Goal: Task Accomplishment & Management: Use online tool/utility

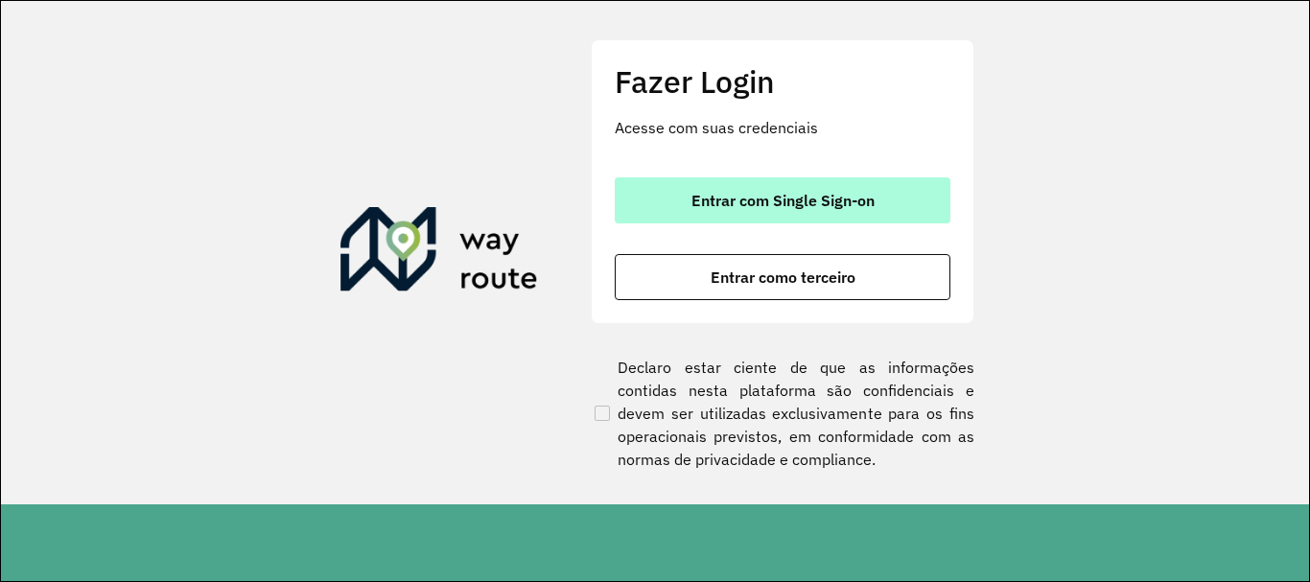
click at [803, 183] on button "Entrar com Single Sign-on" at bounding box center [783, 200] width 336 height 46
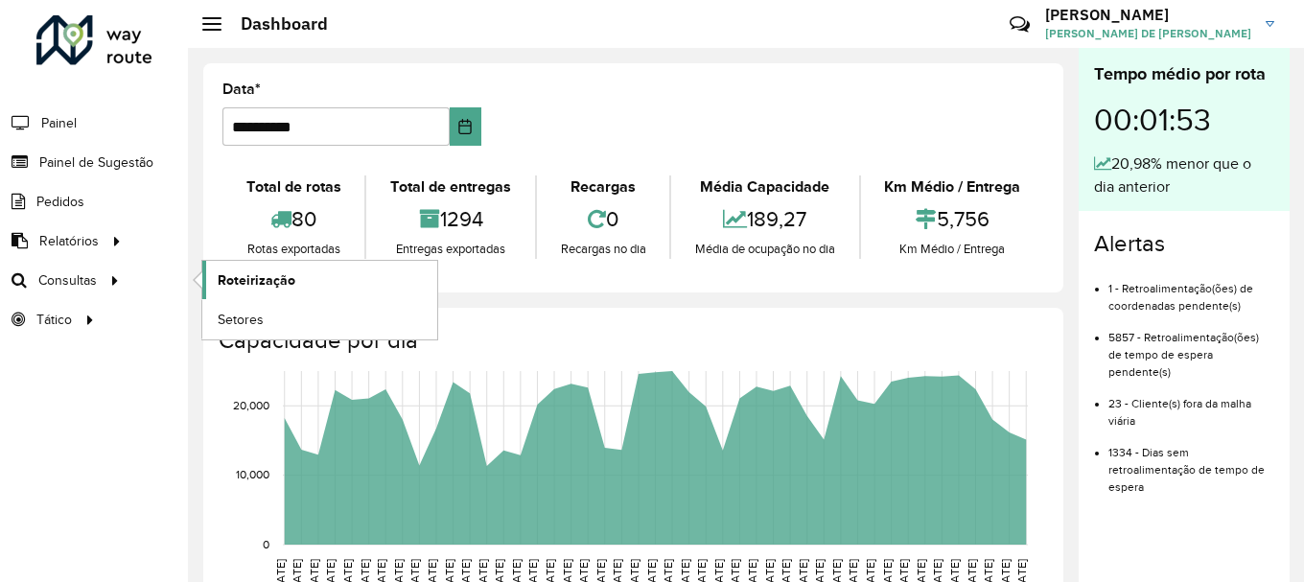
click at [226, 285] on span "Roteirização" at bounding box center [257, 280] width 78 height 20
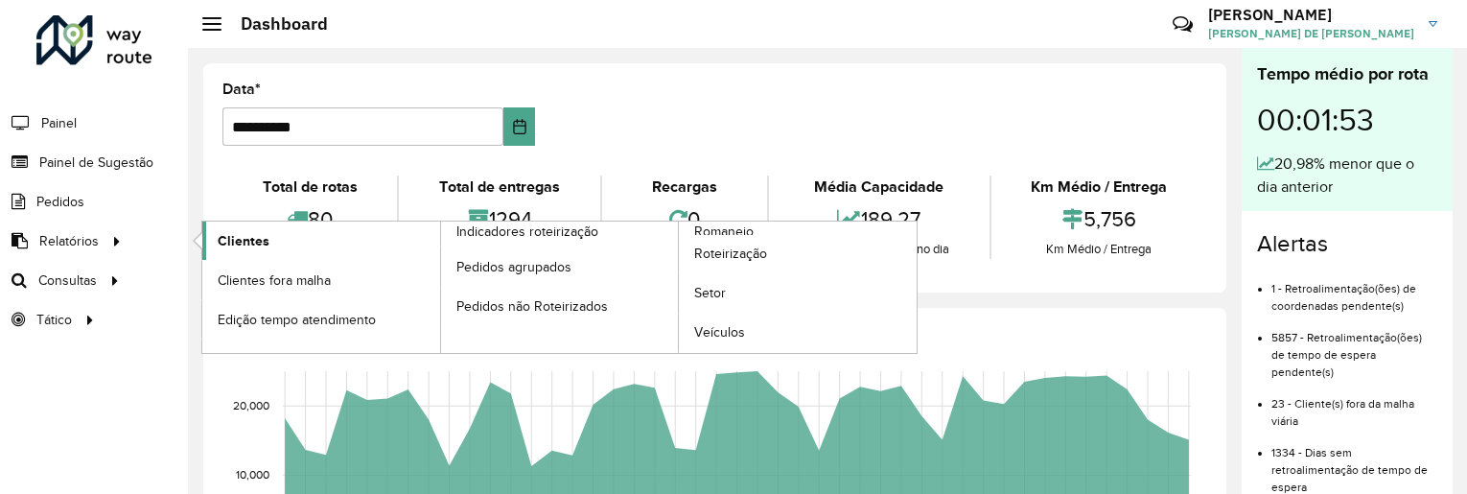
click at [236, 238] on span "Clientes" at bounding box center [244, 241] width 52 height 20
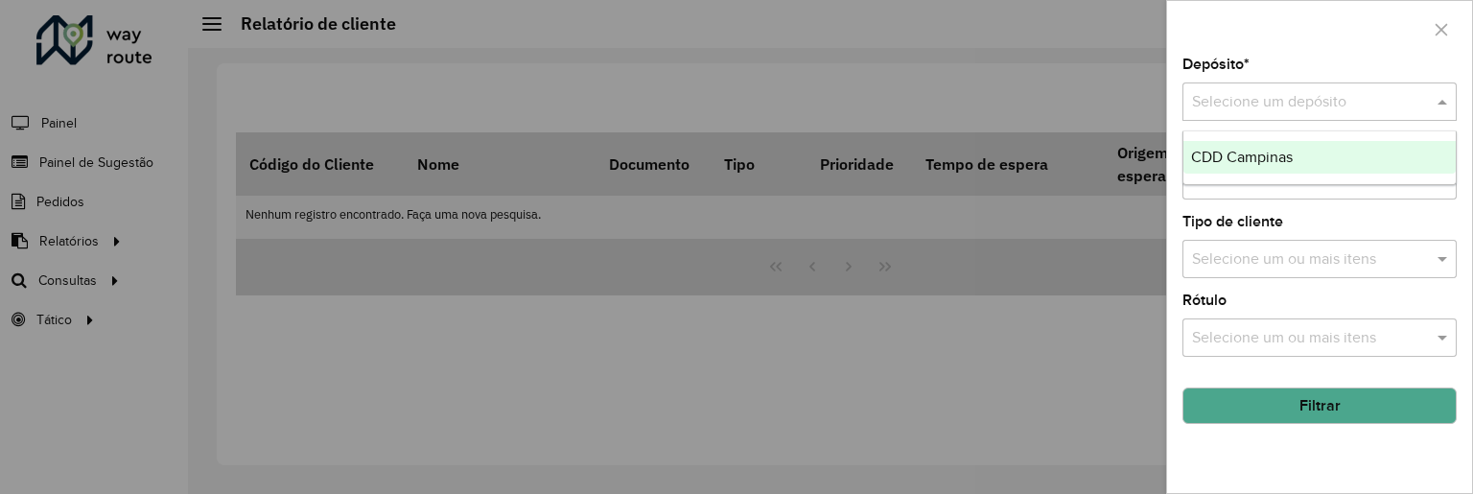
click at [1303, 99] on input "text" at bounding box center [1300, 102] width 217 height 23
click at [1303, 151] on div "CDD Campinas" at bounding box center [1319, 157] width 272 height 33
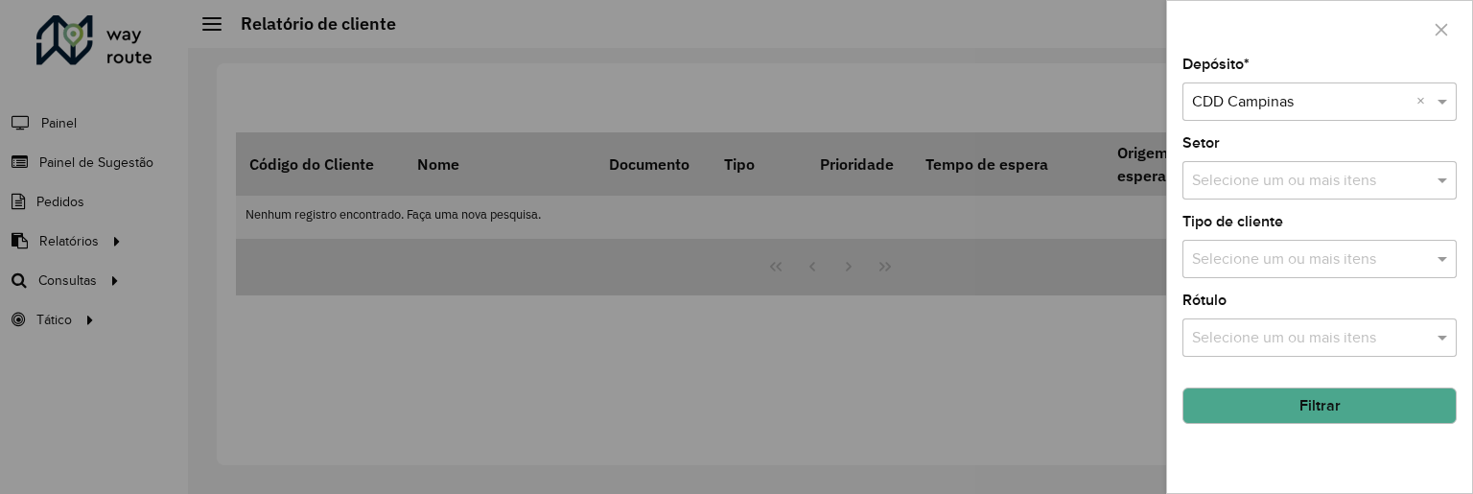
click at [1303, 402] on button "Filtrar" at bounding box center [1319, 405] width 274 height 36
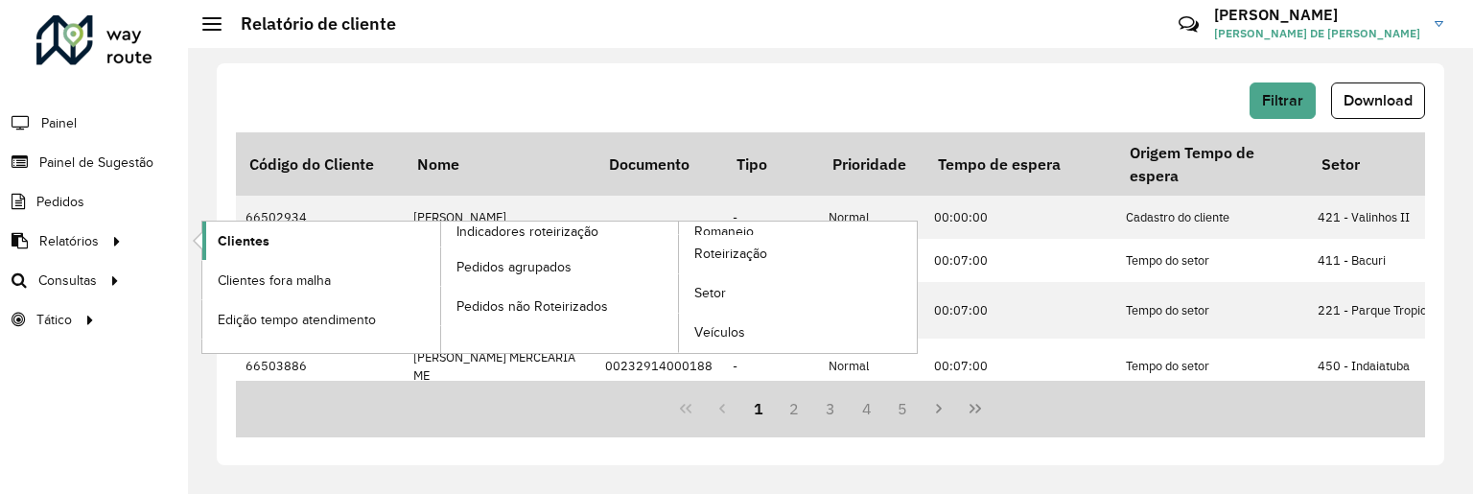
click at [220, 242] on span "Clientes" at bounding box center [244, 241] width 52 height 20
click at [268, 240] on link "Clientes" at bounding box center [321, 240] width 238 height 38
click at [261, 243] on span "Clientes" at bounding box center [244, 241] width 52 height 20
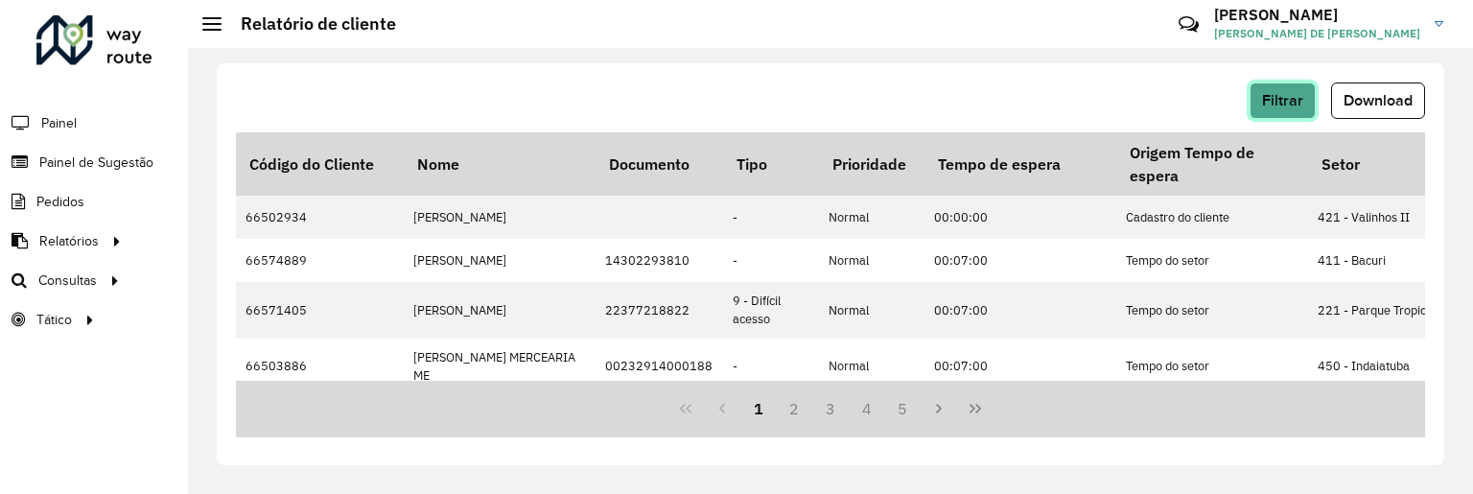
click at [1285, 102] on span "Filtrar" at bounding box center [1282, 100] width 41 height 16
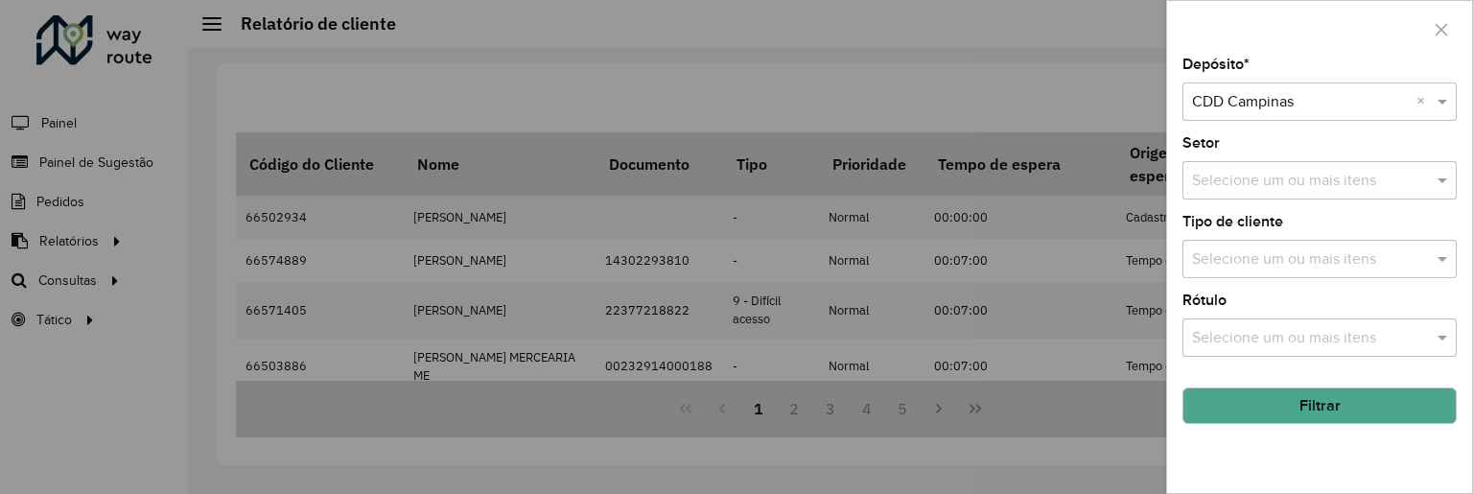
click at [1265, 97] on input "text" at bounding box center [1300, 102] width 217 height 23
click at [1303, 100] on span at bounding box center [1444, 101] width 24 height 23
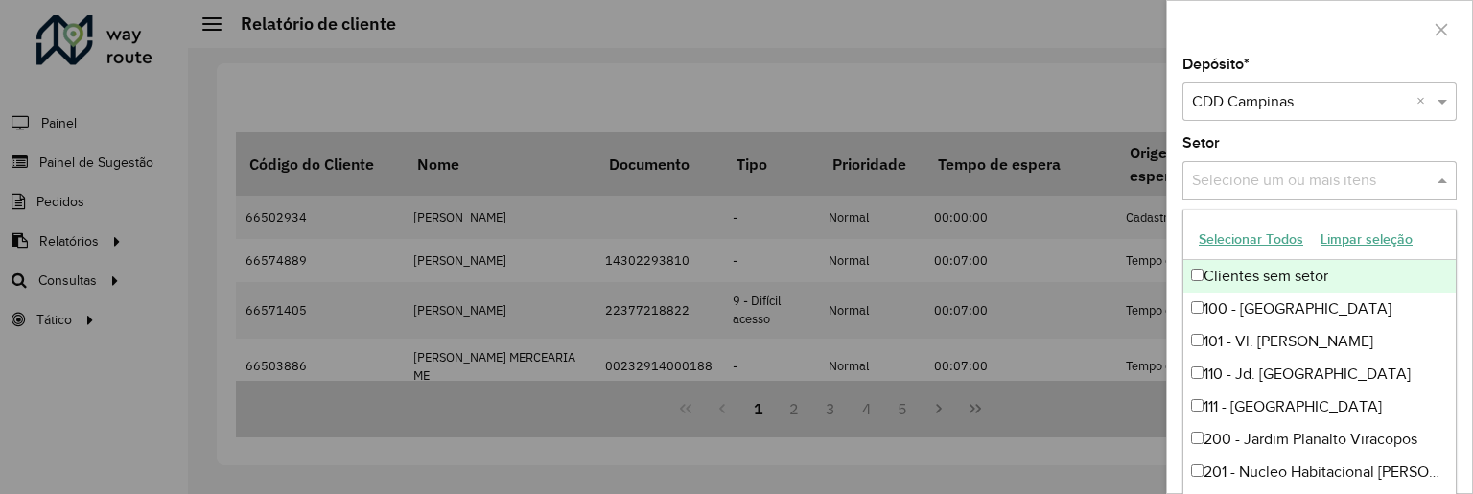
click at [1303, 179] on input "text" at bounding box center [1309, 181] width 245 height 23
click at [1276, 145] on div "Setor Selecione um ou mais itens" at bounding box center [1313, 167] width 274 height 63
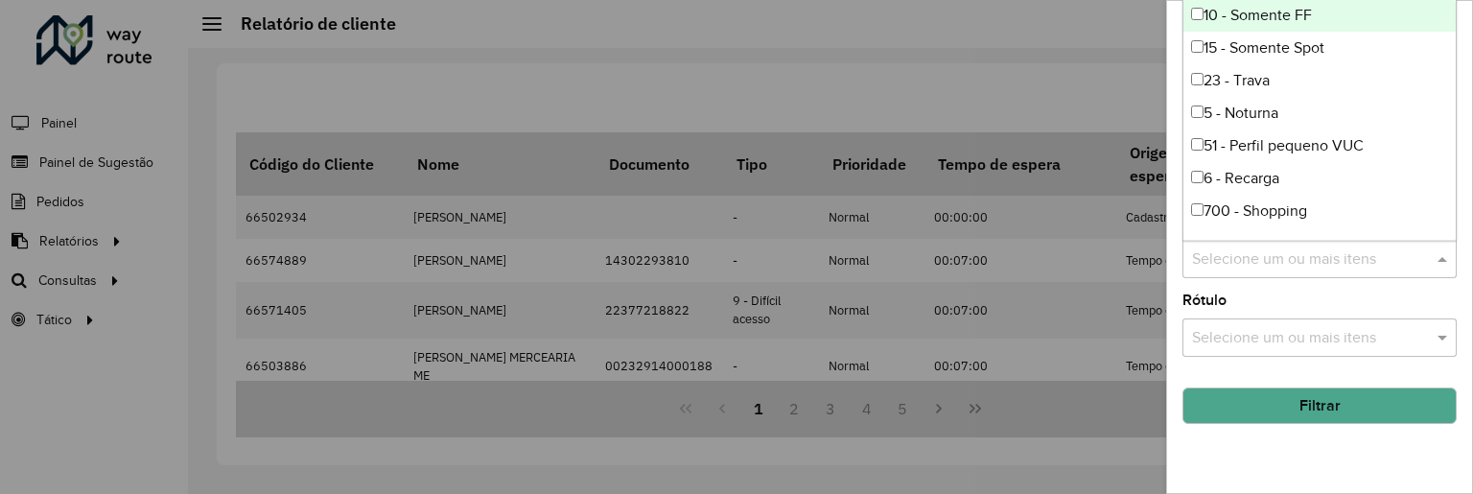
click at [1240, 257] on input "text" at bounding box center [1309, 259] width 245 height 23
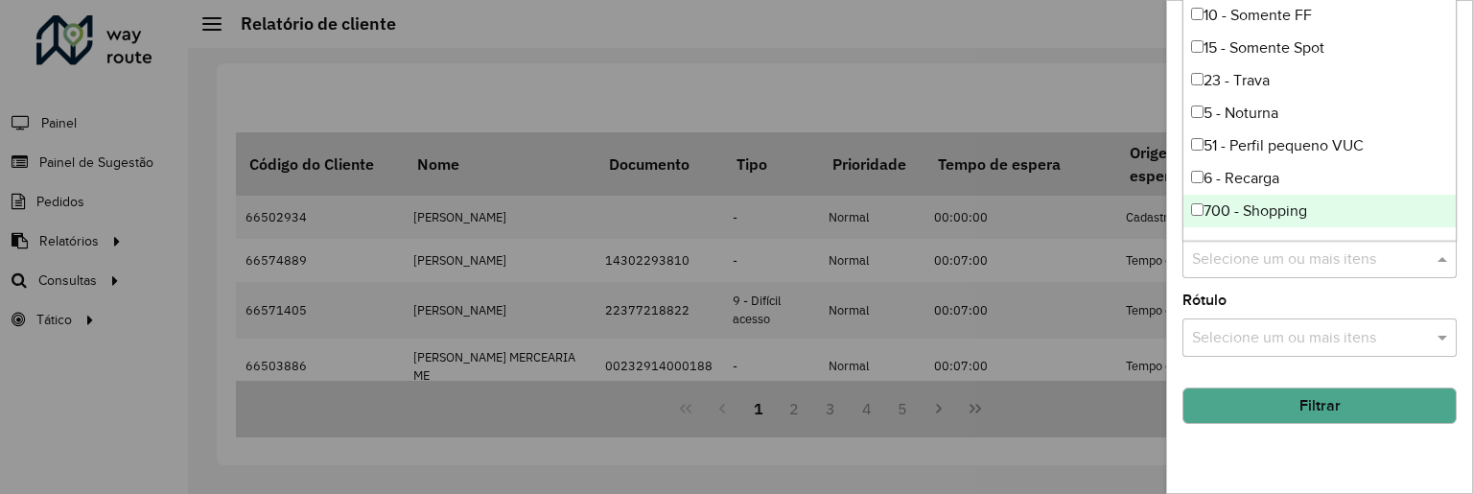
click at [1302, 404] on button "Filtrar" at bounding box center [1319, 405] width 274 height 36
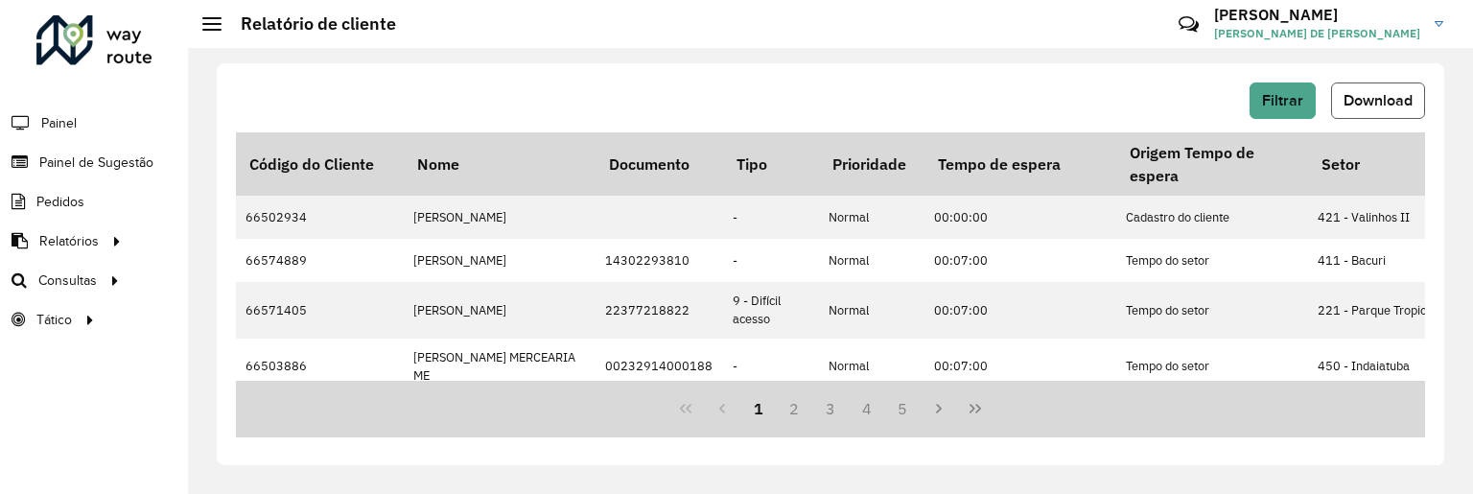
click at [1303, 99] on span "Download" at bounding box center [1377, 100] width 69 height 16
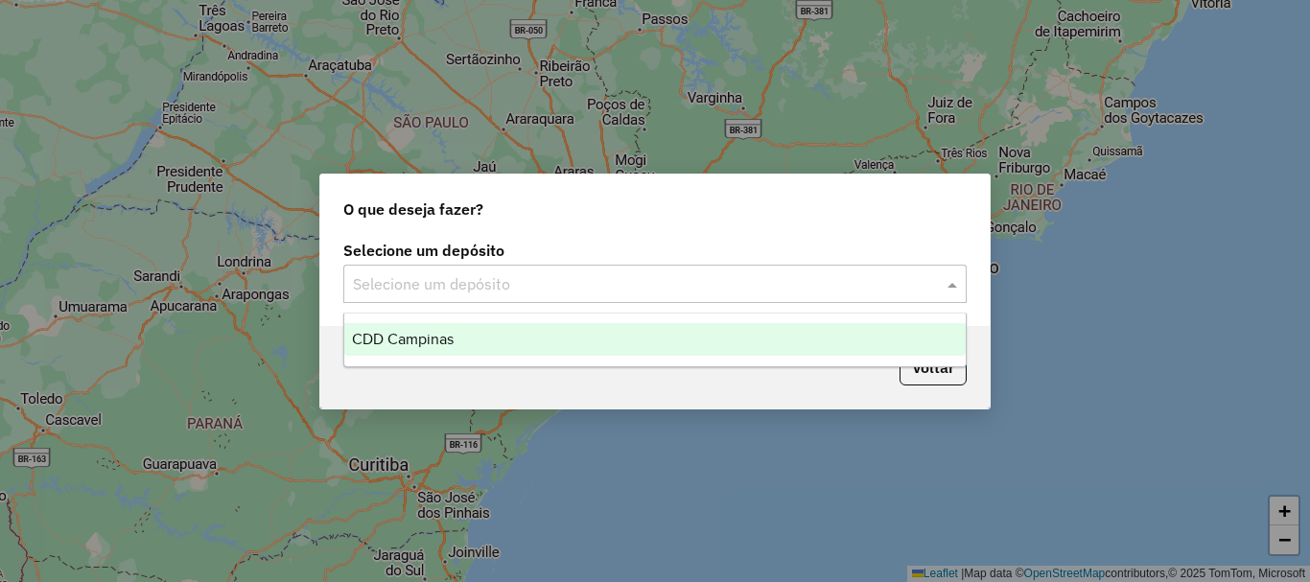
click at [616, 293] on input "text" at bounding box center [636, 284] width 566 height 23
click at [525, 343] on div "CDD Campinas" at bounding box center [654, 339] width 621 height 33
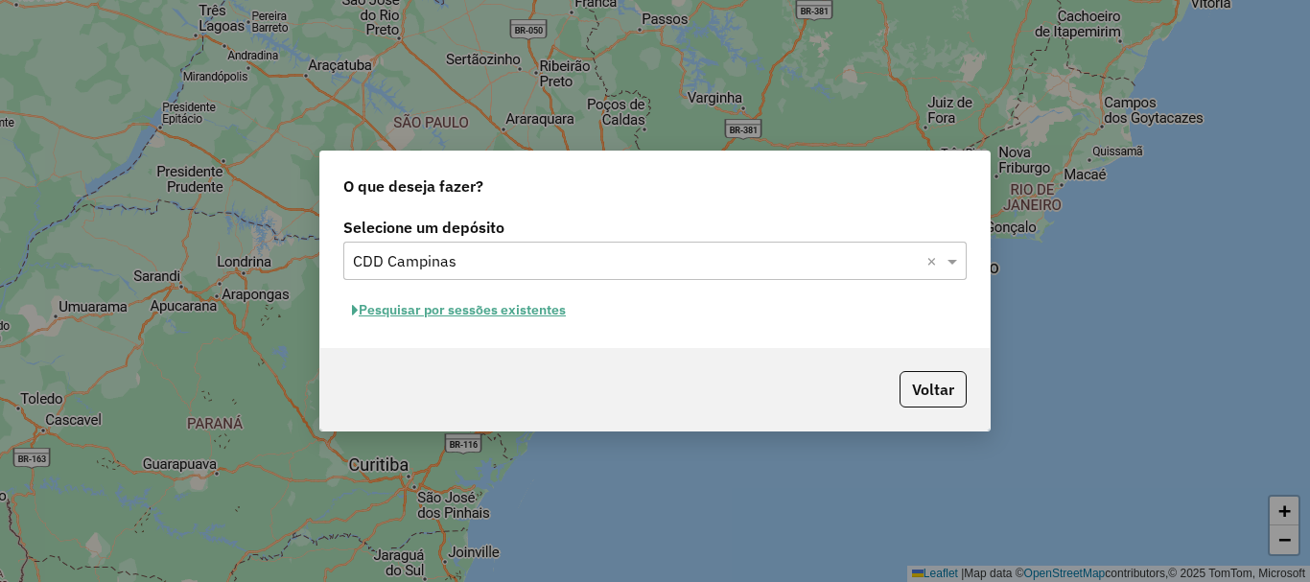
click at [394, 311] on button "Pesquisar por sessões existentes" at bounding box center [458, 310] width 231 height 30
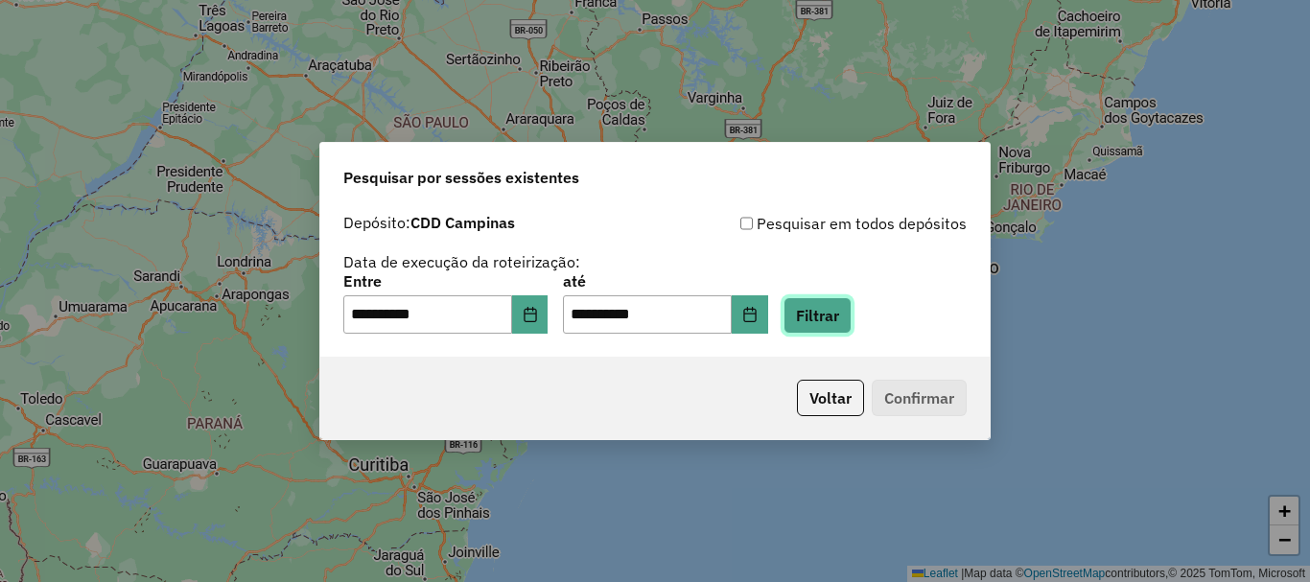
click at [843, 312] on button "Filtrar" at bounding box center [817, 315] width 68 height 36
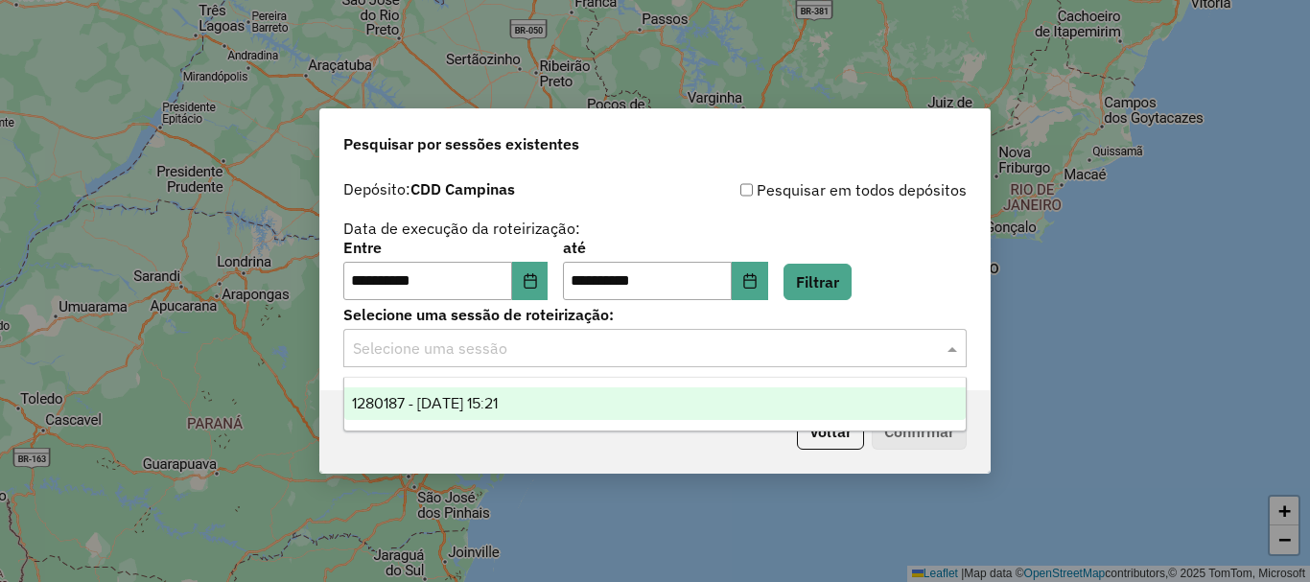
click at [801, 358] on input "text" at bounding box center [636, 348] width 566 height 23
click at [708, 400] on div "1280187 - 22/09/2025 15:21" at bounding box center [654, 403] width 621 height 33
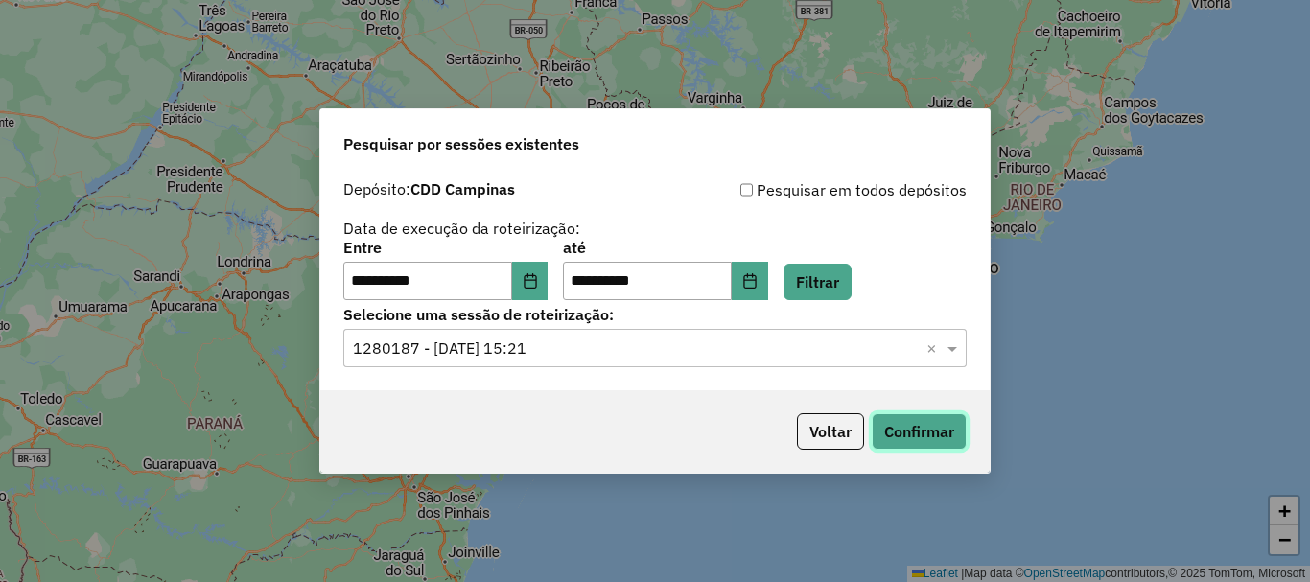
click at [895, 425] on button "Confirmar" at bounding box center [918, 431] width 95 height 36
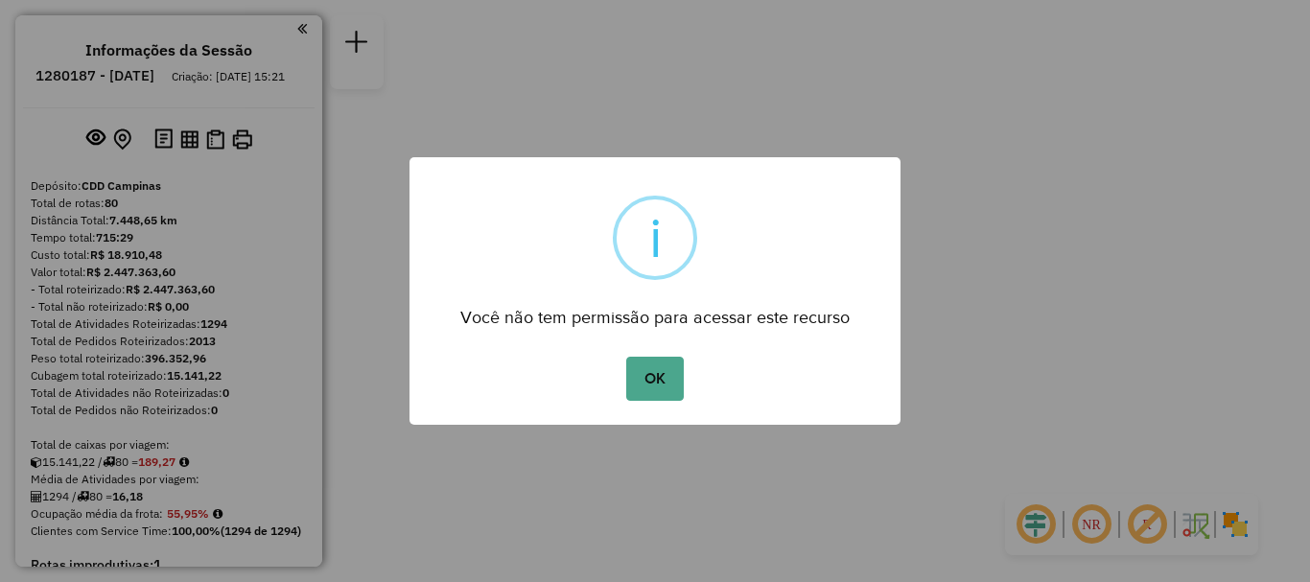
click at [677, 352] on div "OK No Cancel" at bounding box center [654, 379] width 491 height 54
click at [655, 391] on button "OK" at bounding box center [654, 379] width 57 height 44
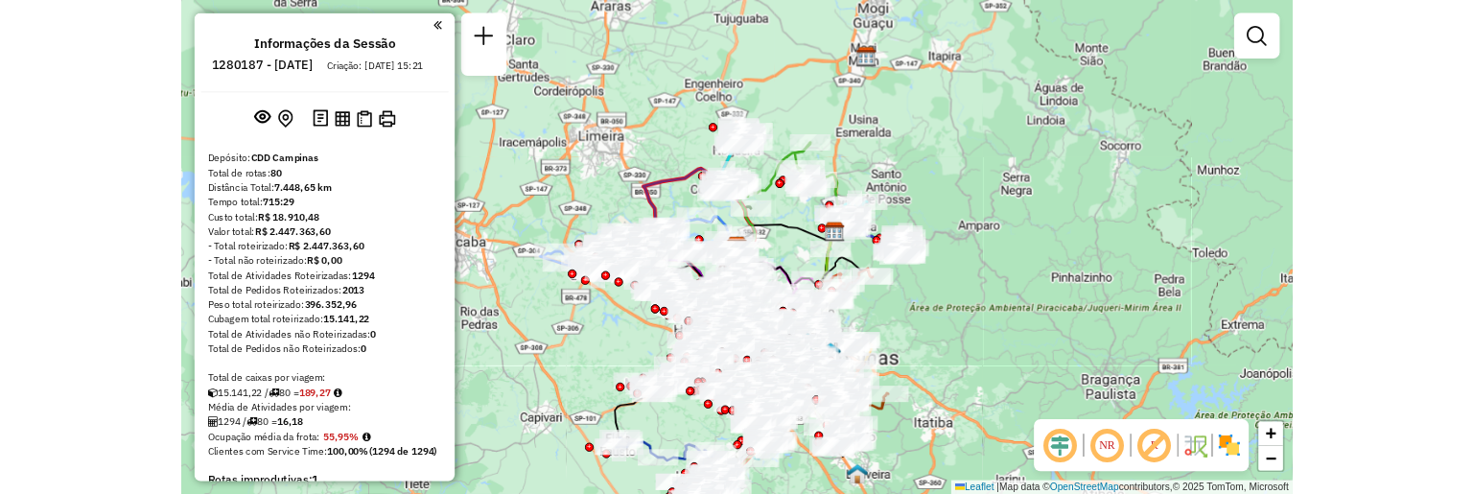
scroll to position [7095, 0]
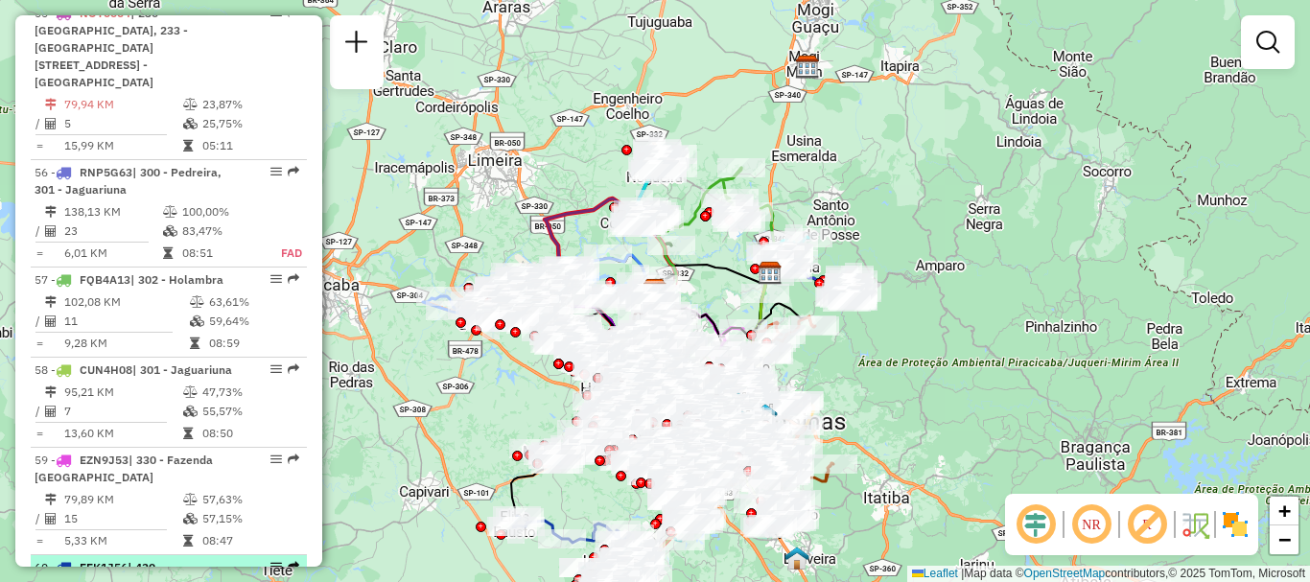
click at [270, 561] on em at bounding box center [276, 567] width 12 height 12
select select "**********"
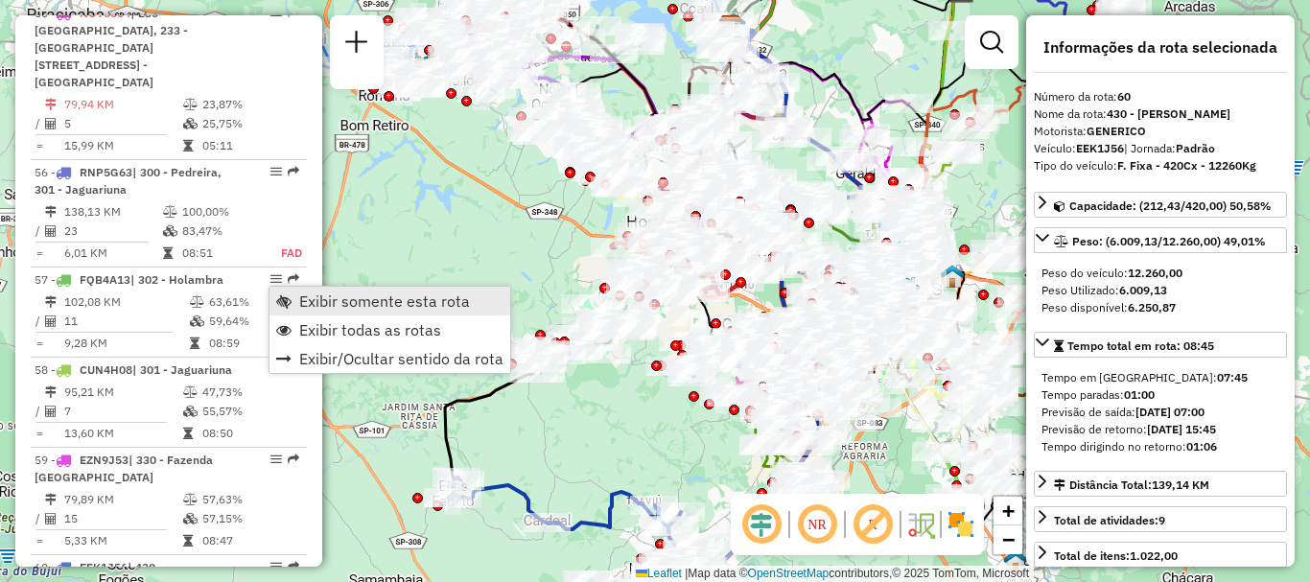
click at [286, 305] on span "Exibir somente esta rota" at bounding box center [283, 300] width 15 height 15
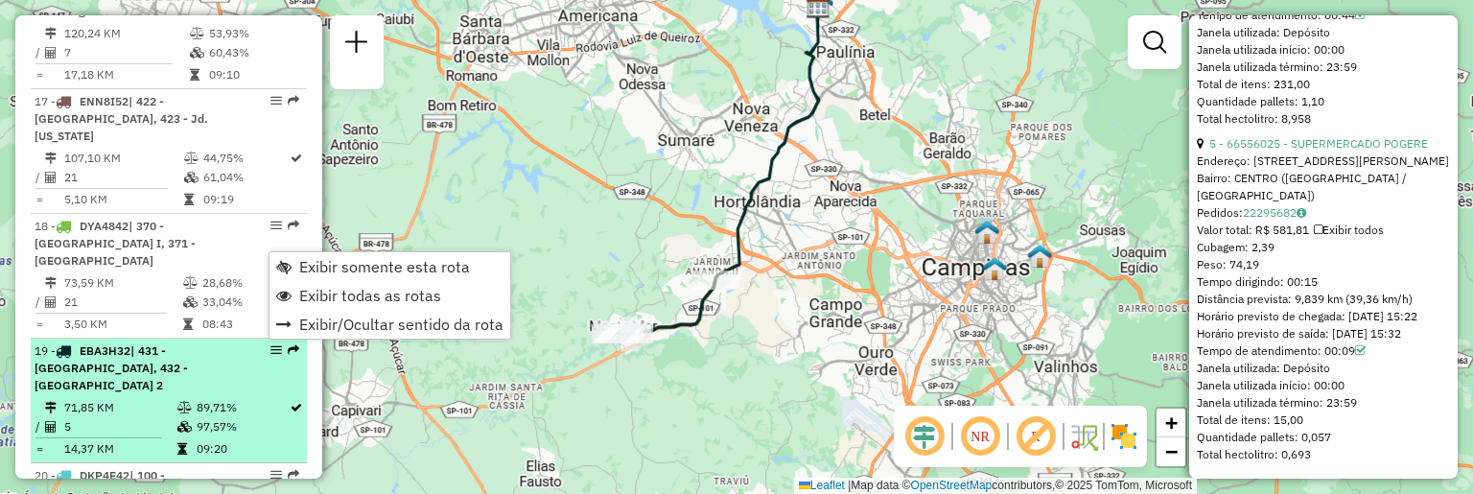
scroll to position [2316, 0]
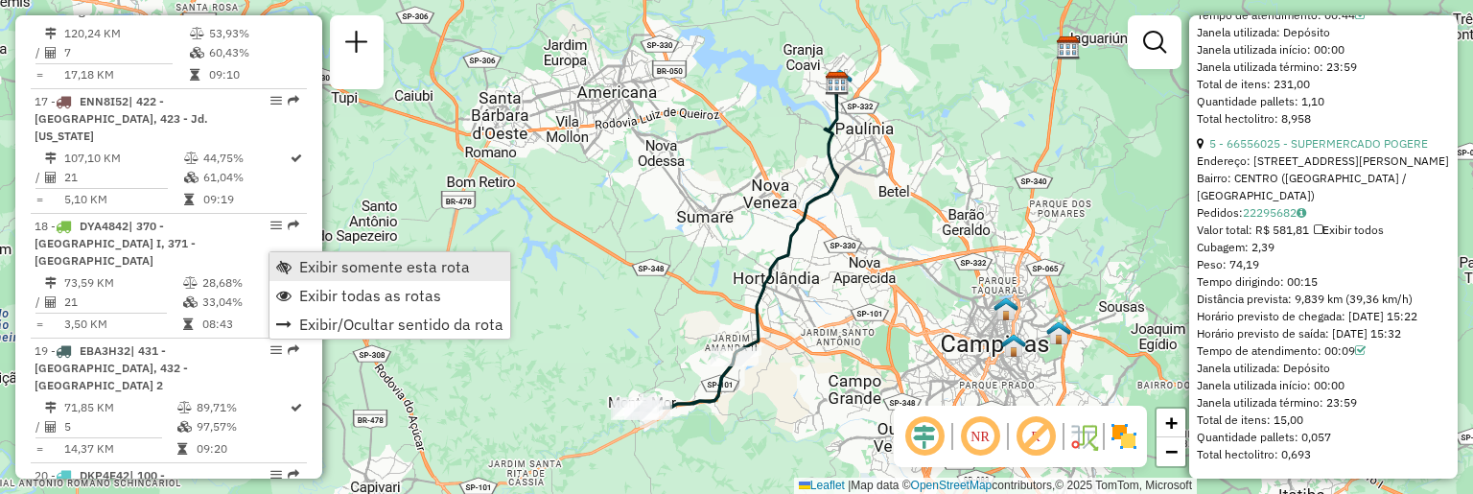
click at [290, 265] on span "Exibir somente esta rota" at bounding box center [283, 266] width 15 height 15
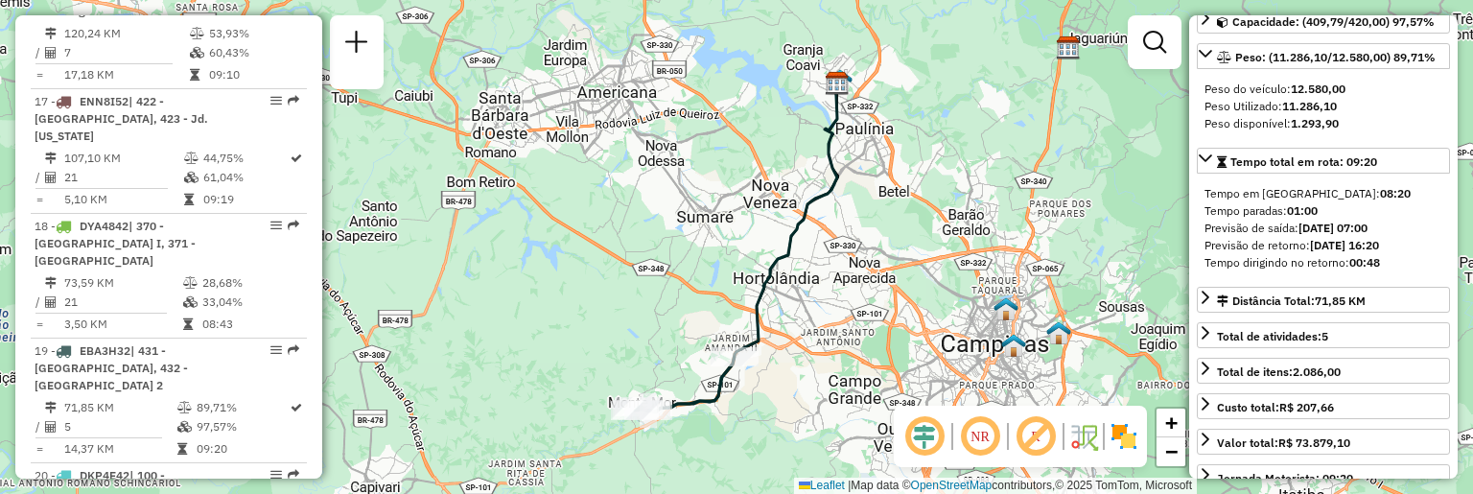
scroll to position [7444, 0]
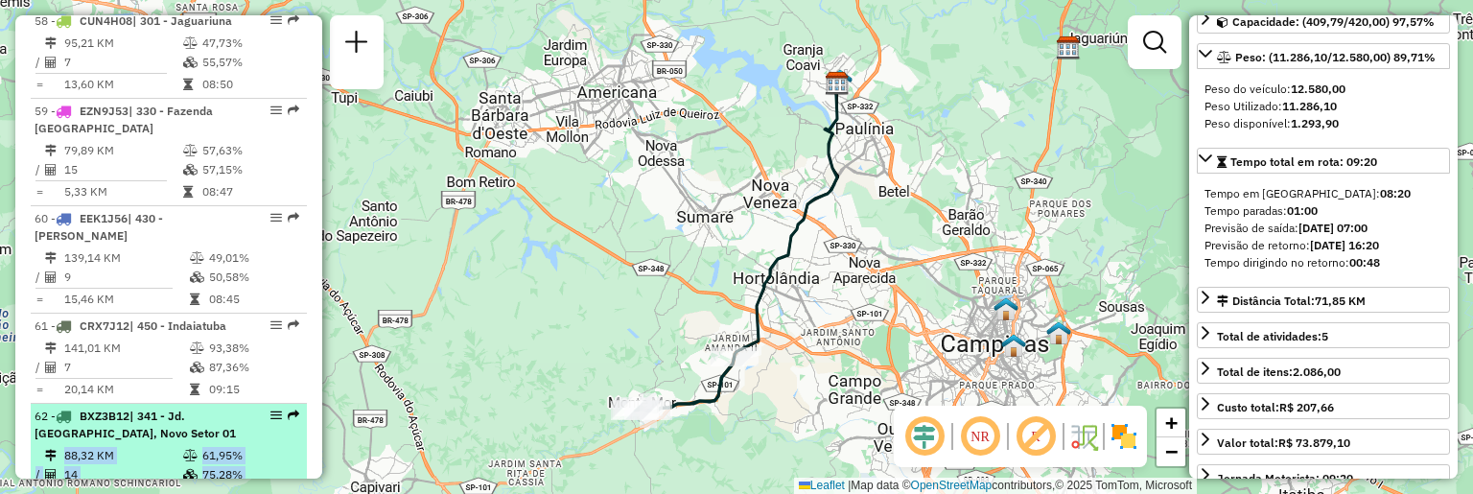
drag, startPoint x: 265, startPoint y: 244, endPoint x: 267, endPoint y: 230, distance: 14.7
drag, startPoint x: 269, startPoint y: 233, endPoint x: 203, endPoint y: 209, distance: 70.4
click at [203, 446] on table "88,32 KM 61,95% / 14 75,28% = 6,31 KM 09:02" at bounding box center [169, 476] width 268 height 60
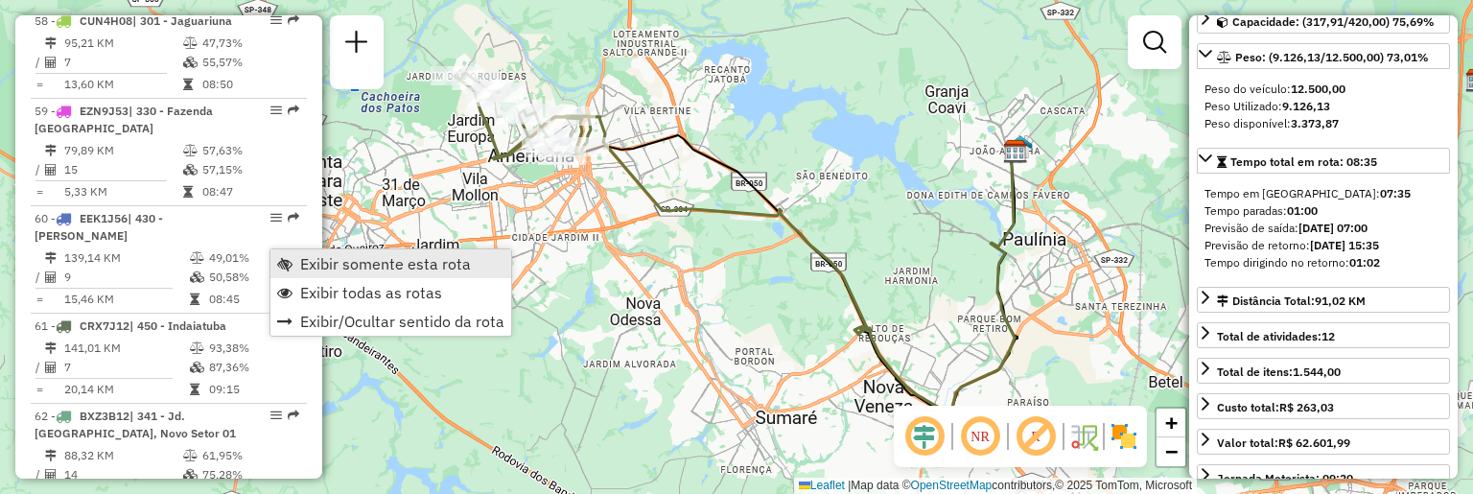
click at [280, 255] on link "Exibir somente esta rota" at bounding box center [390, 263] width 241 height 29
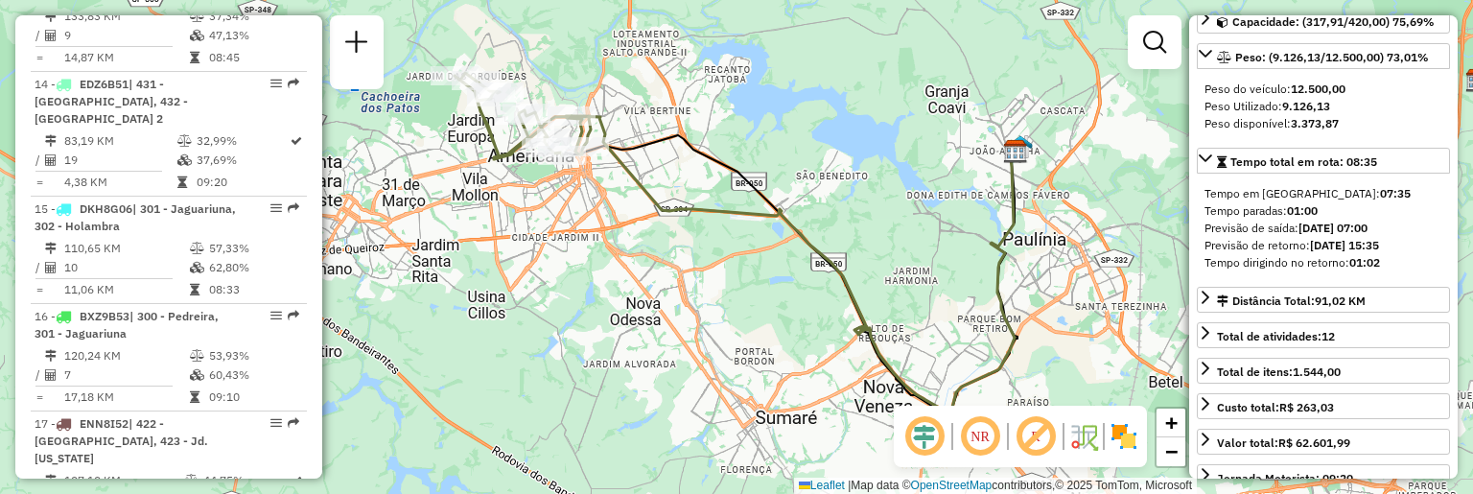
scroll to position [7337, 0]
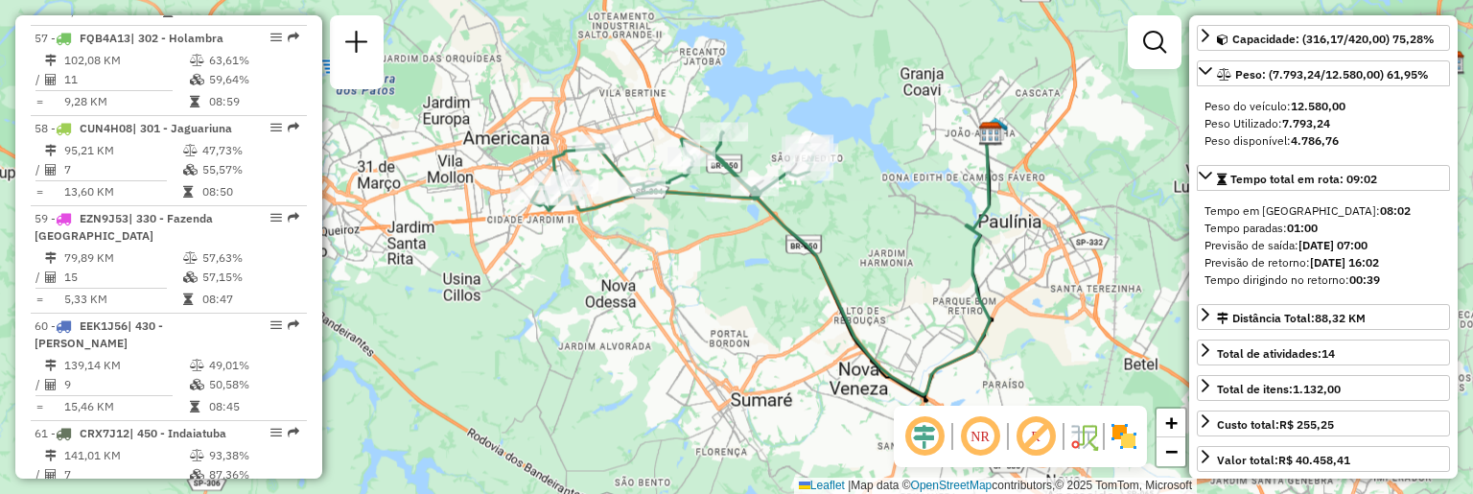
scroll to position [201, 0]
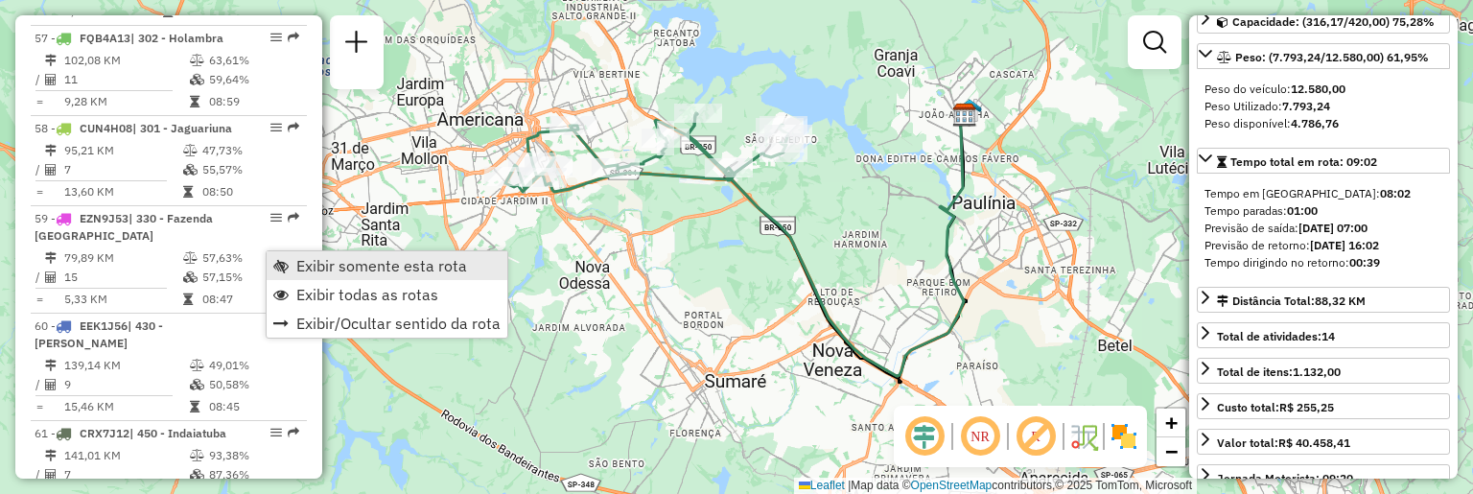
click at [286, 262] on span "Exibir somente esta rota" at bounding box center [280, 265] width 15 height 15
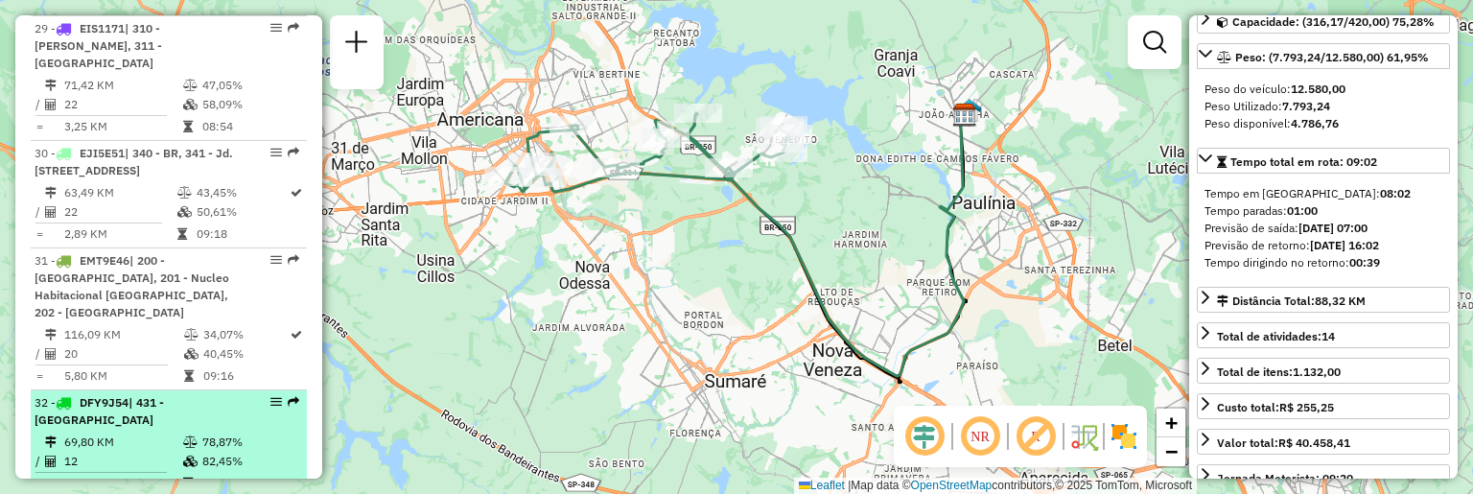
scroll to position [184, 0]
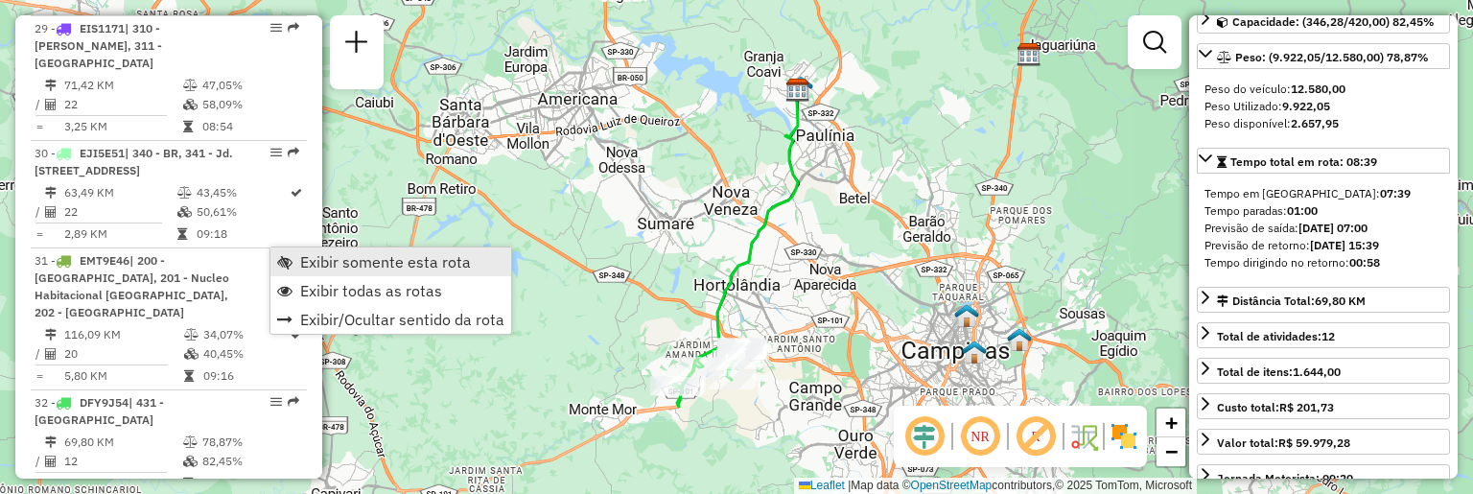
click at [280, 255] on span "Exibir somente esta rota" at bounding box center [284, 261] width 15 height 15
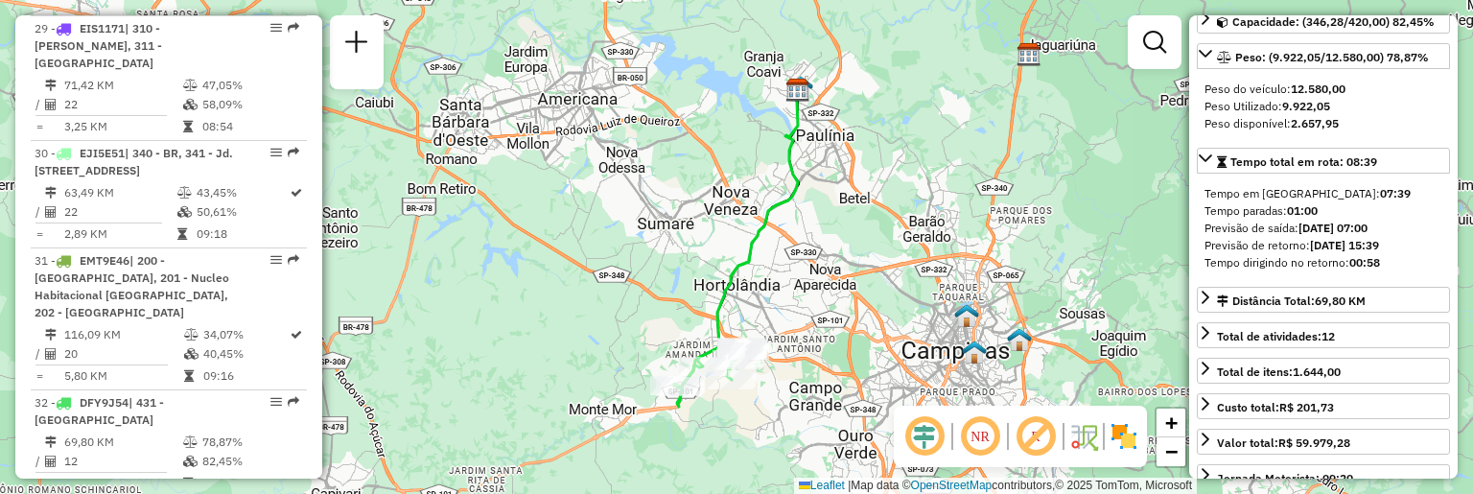
scroll to position [2070, 0]
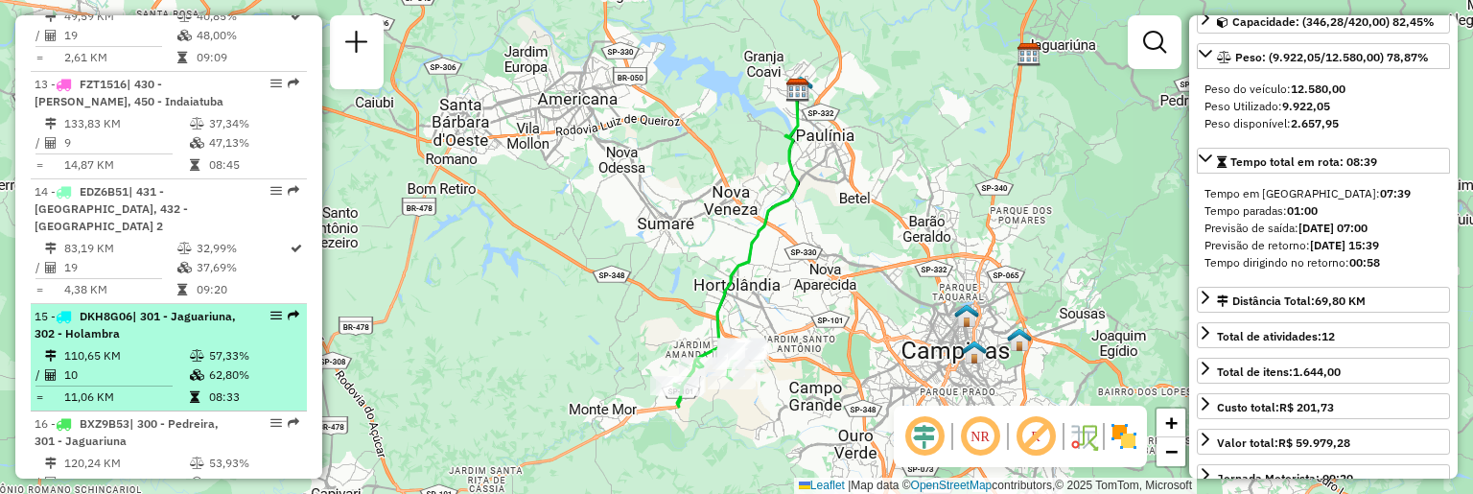
click at [272, 308] on div "15 - DKH8G06 | 301 - Jaguariuna, 302 - Holambra" at bounding box center [169, 325] width 268 height 35
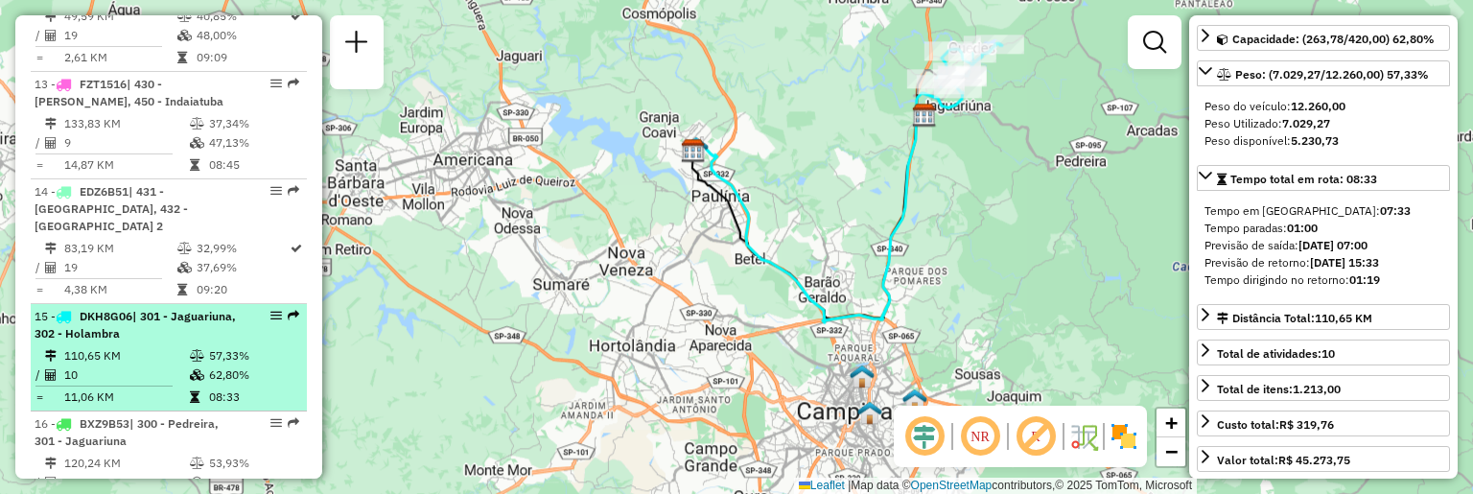
scroll to position [201, 0]
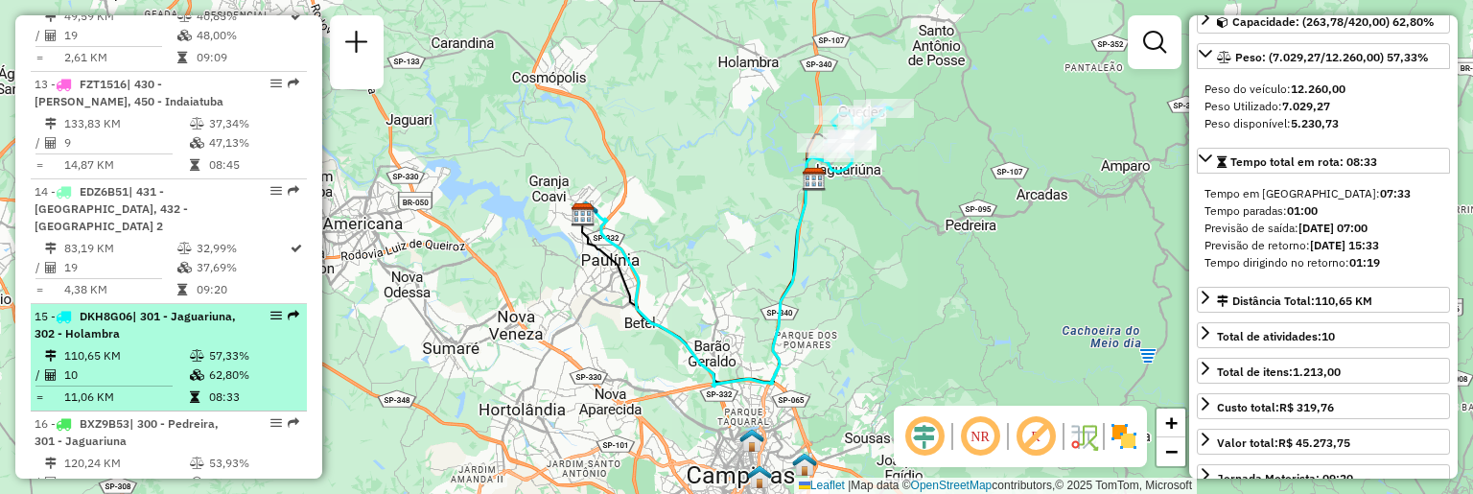
drag, startPoint x: 272, startPoint y: 253, endPoint x: 231, endPoint y: 254, distance: 41.2
click at [231, 308] on div "15 - DKH8G06 | 301 - Jaguariuna, 302 - Holambra" at bounding box center [136, 325] width 203 height 35
click at [270, 310] on em at bounding box center [276, 316] width 12 height 12
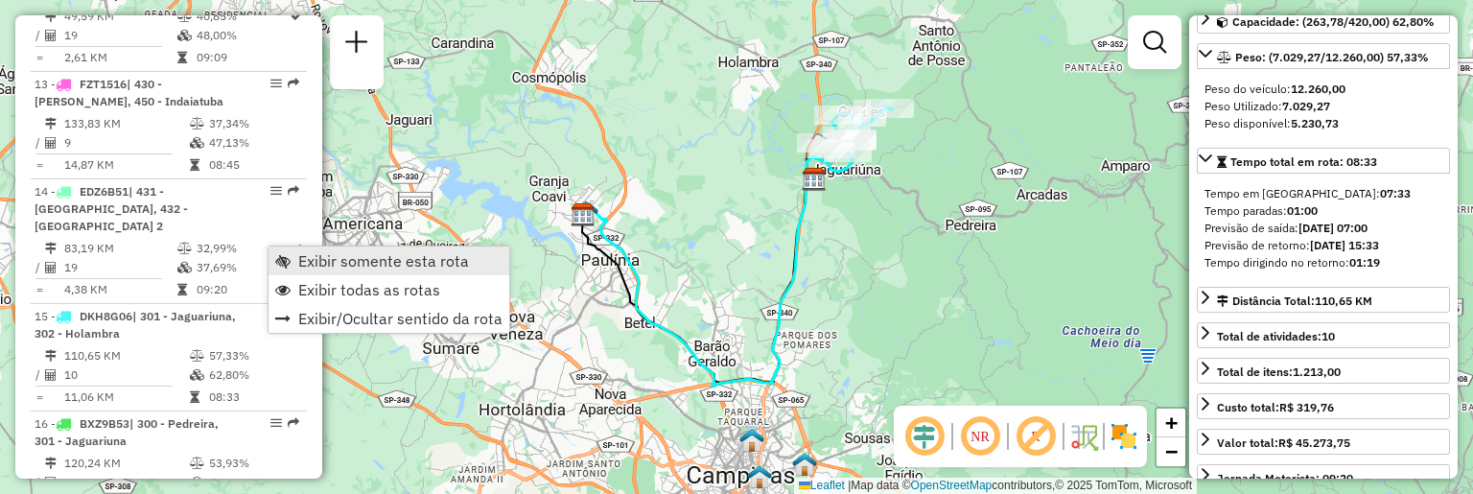
click at [286, 255] on span "Exibir somente esta rota" at bounding box center [282, 260] width 15 height 15
